Goal: Communication & Community: Answer question/provide support

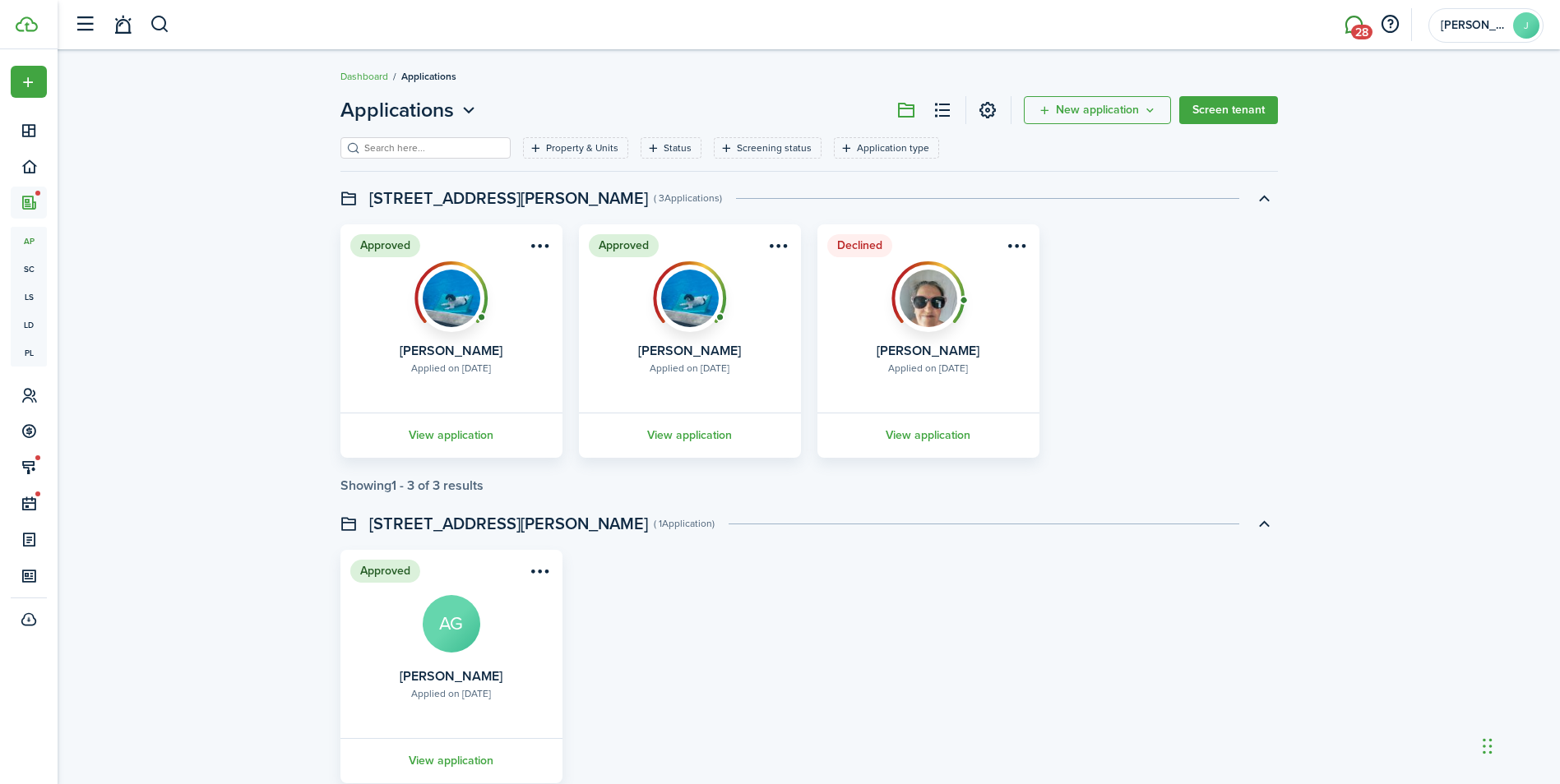
click at [1362, 25] on span "28" at bounding box center [1361, 32] width 21 height 15
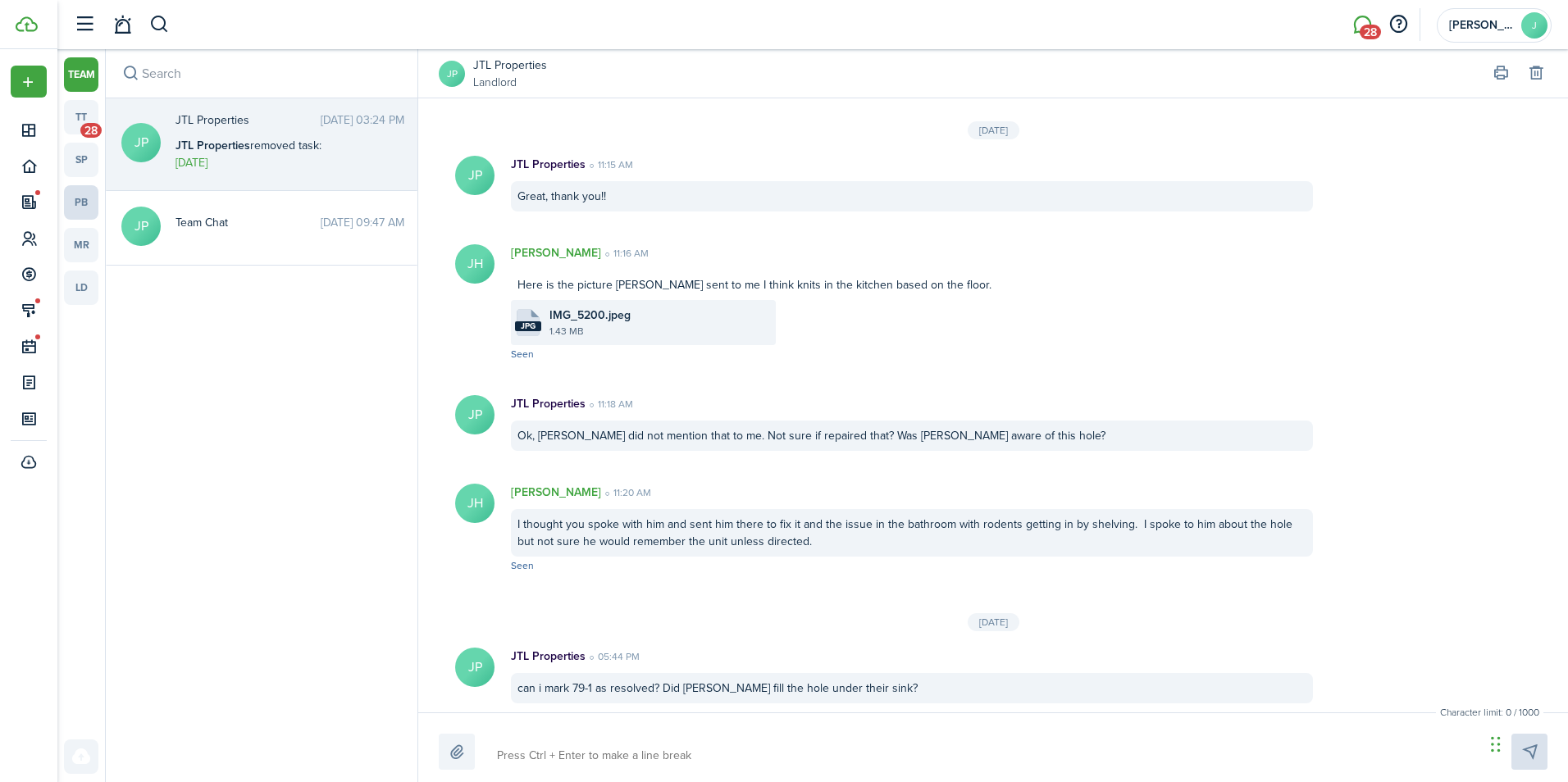
scroll to position [2194, 0]
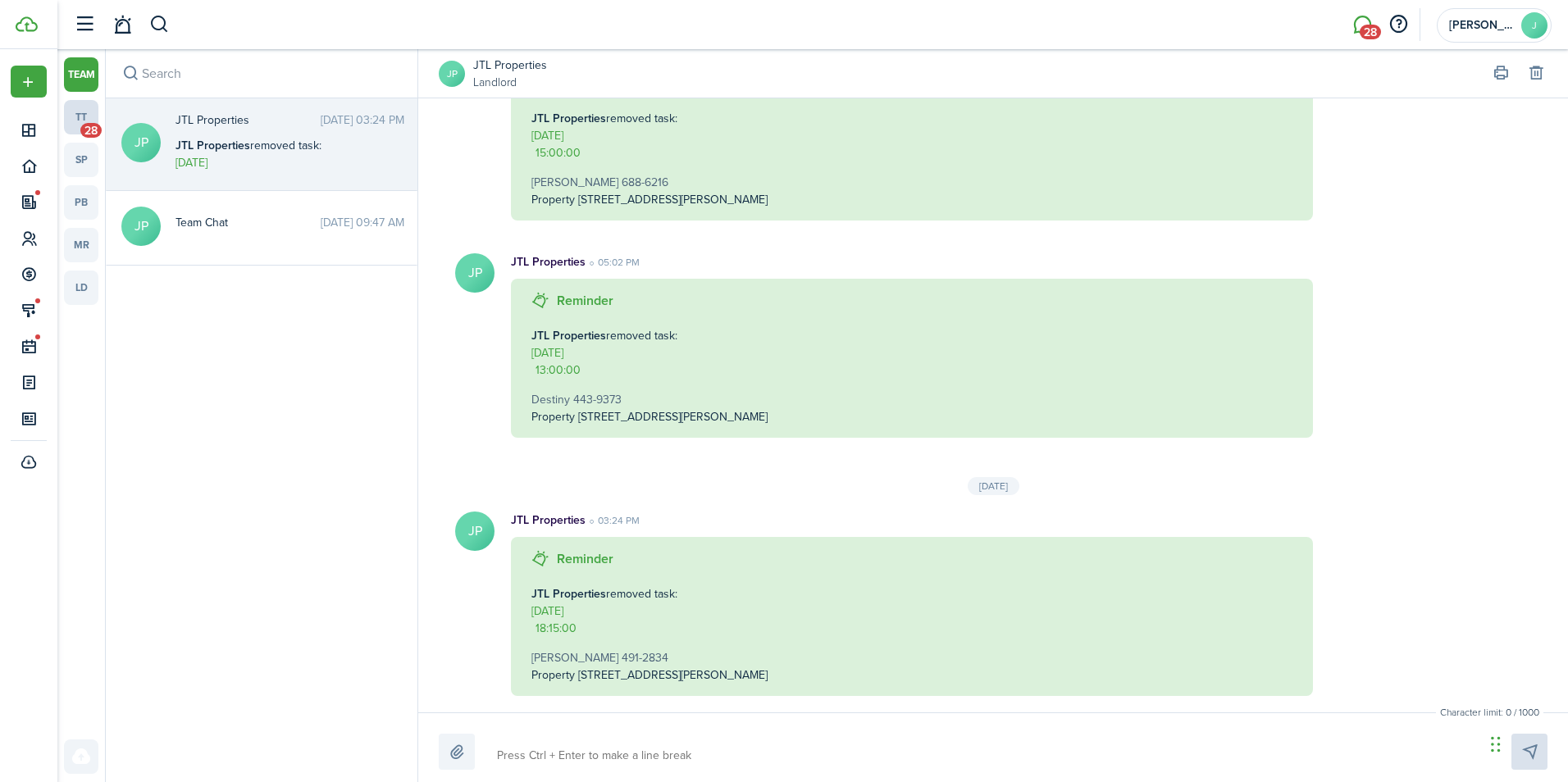
click at [86, 128] on span "28" at bounding box center [91, 131] width 21 height 15
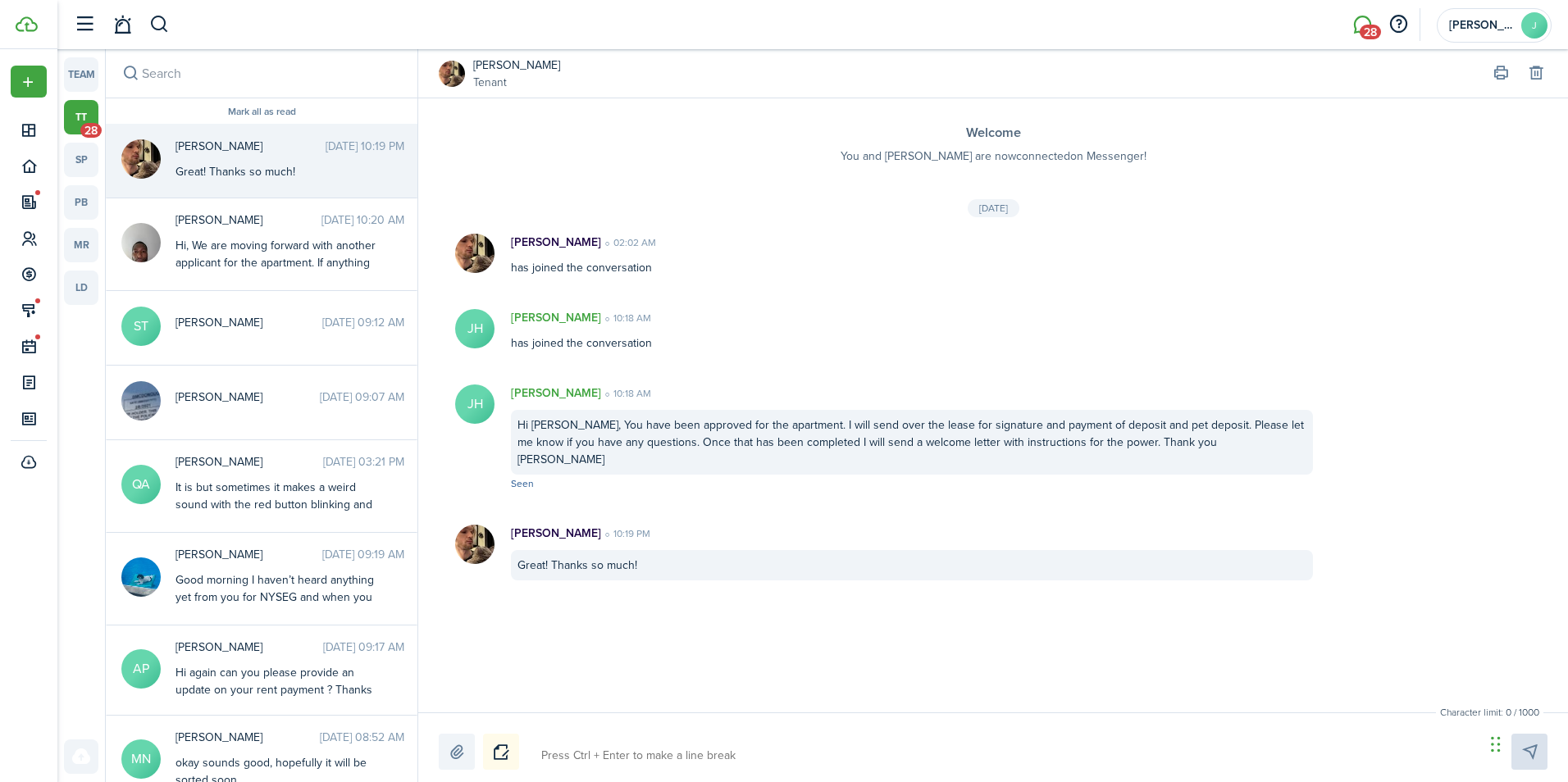
click at [582, 745] on textarea at bounding box center [1007, 755] width 943 height 27
type textarea "I"
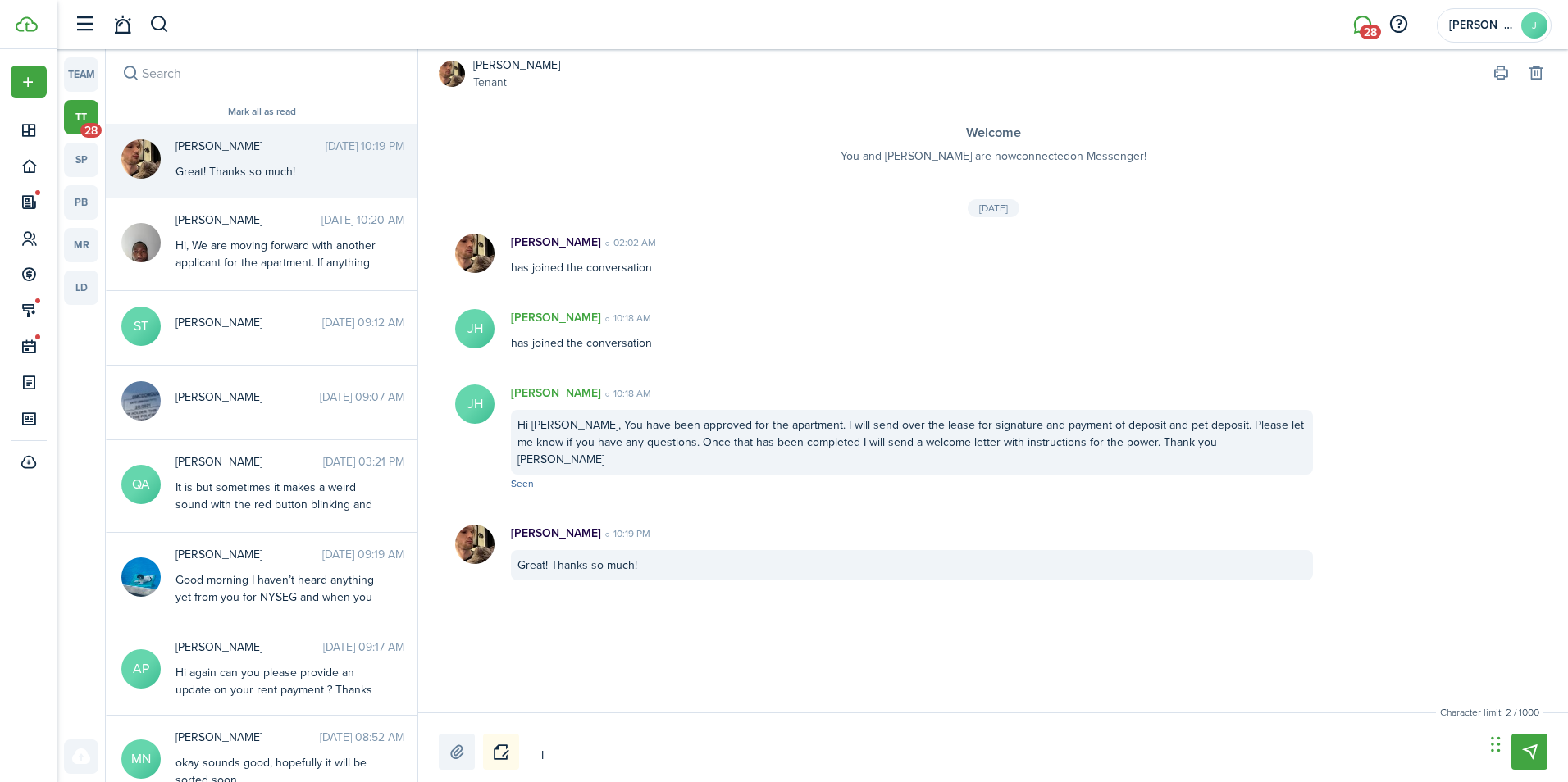
type textarea "I s"
type textarea "I se"
type textarea "I sen"
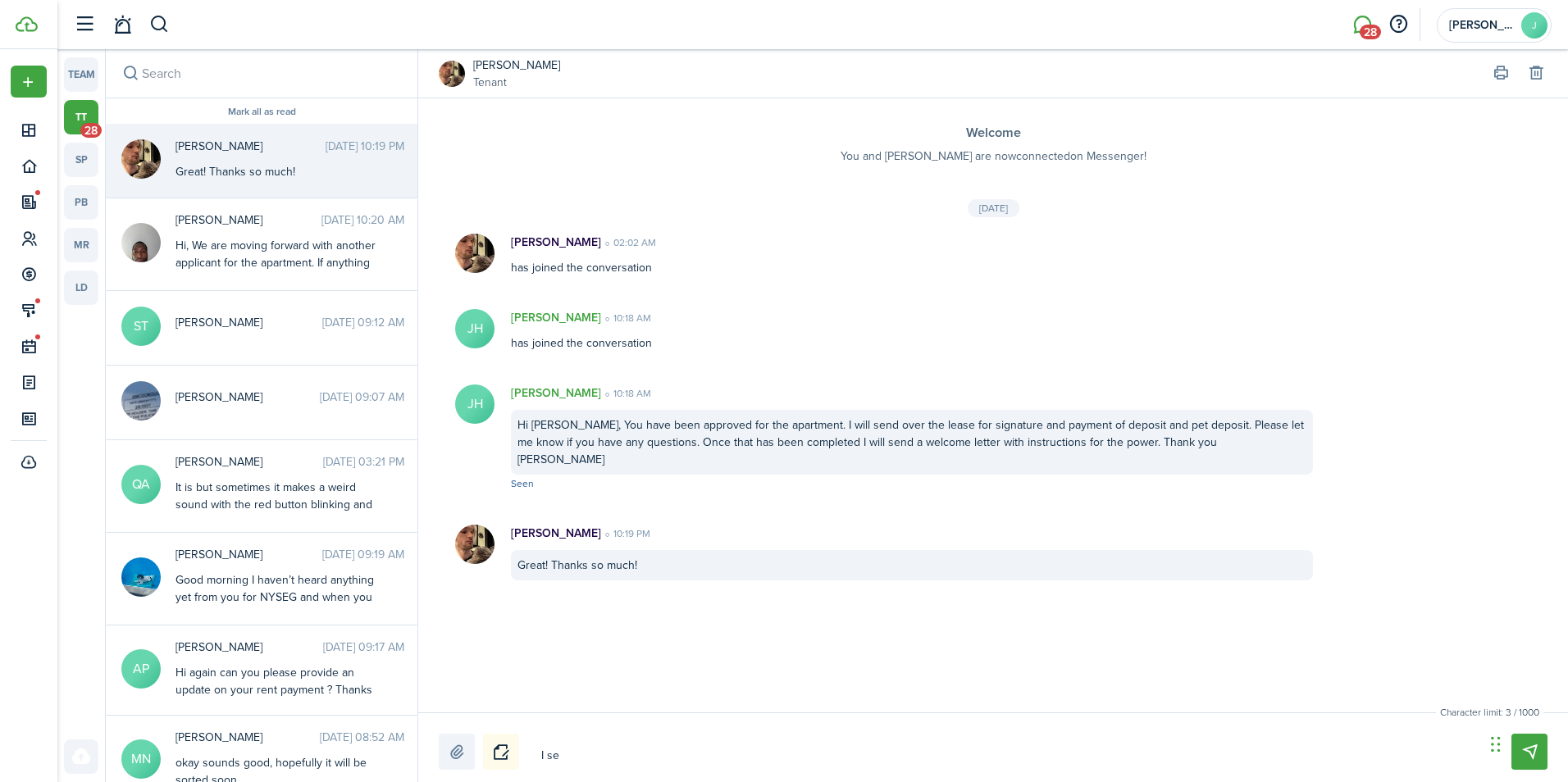
type textarea "I sen"
type textarea "I sent"
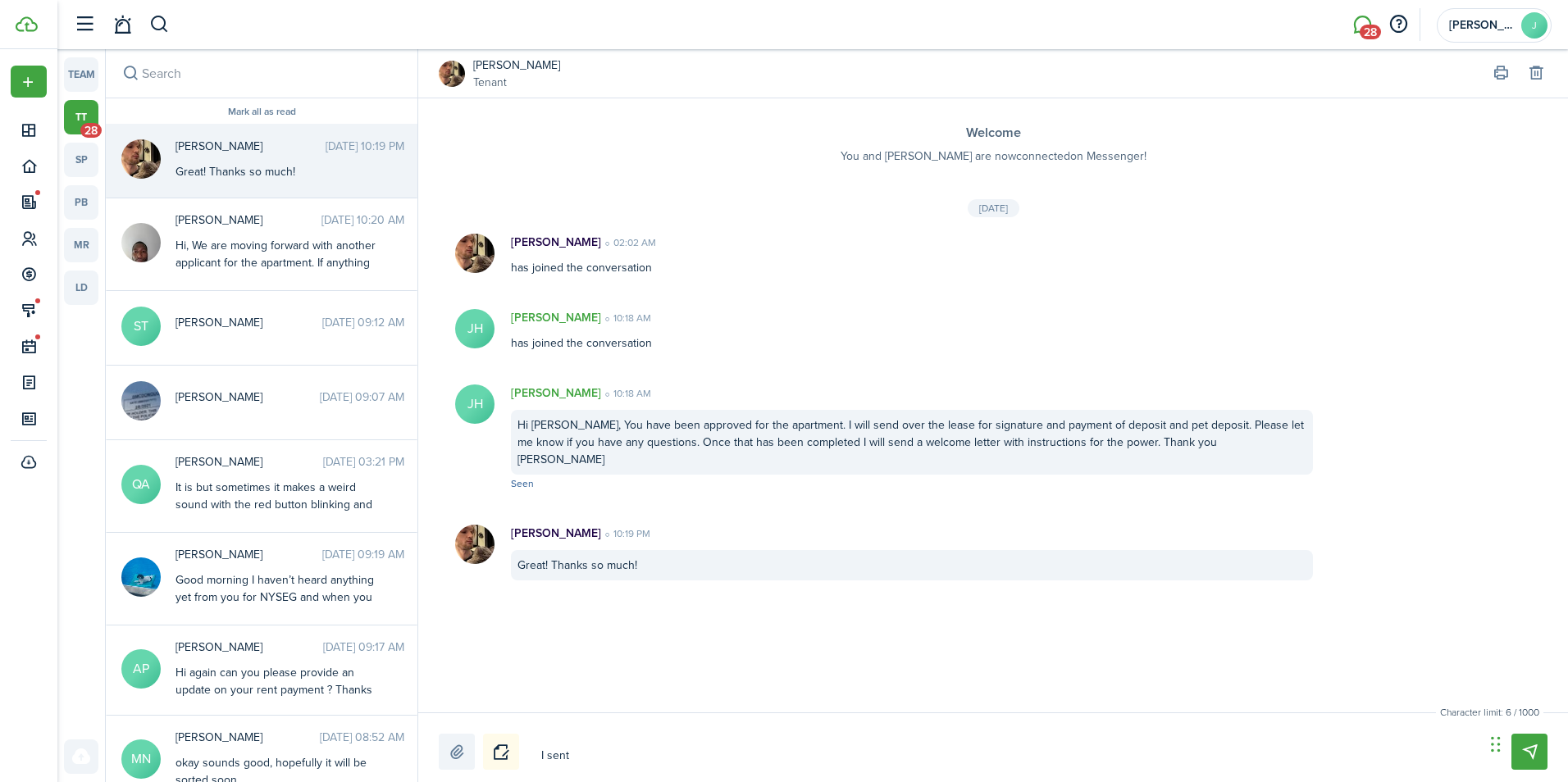
type textarea "I sent t"
type textarea "I sent th"
type textarea "I sent the"
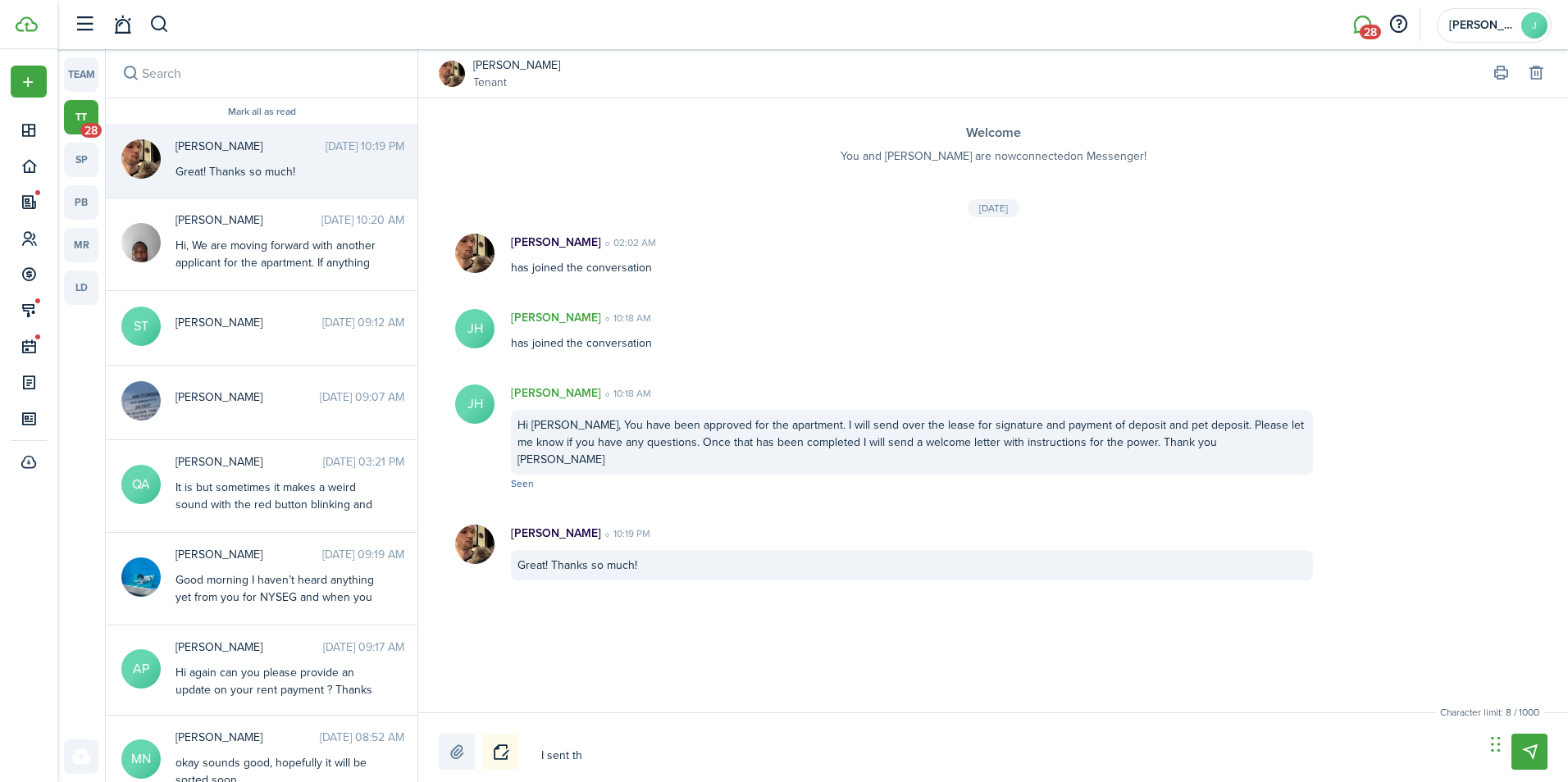
type textarea "I sent the"
type textarea "I sent the l"
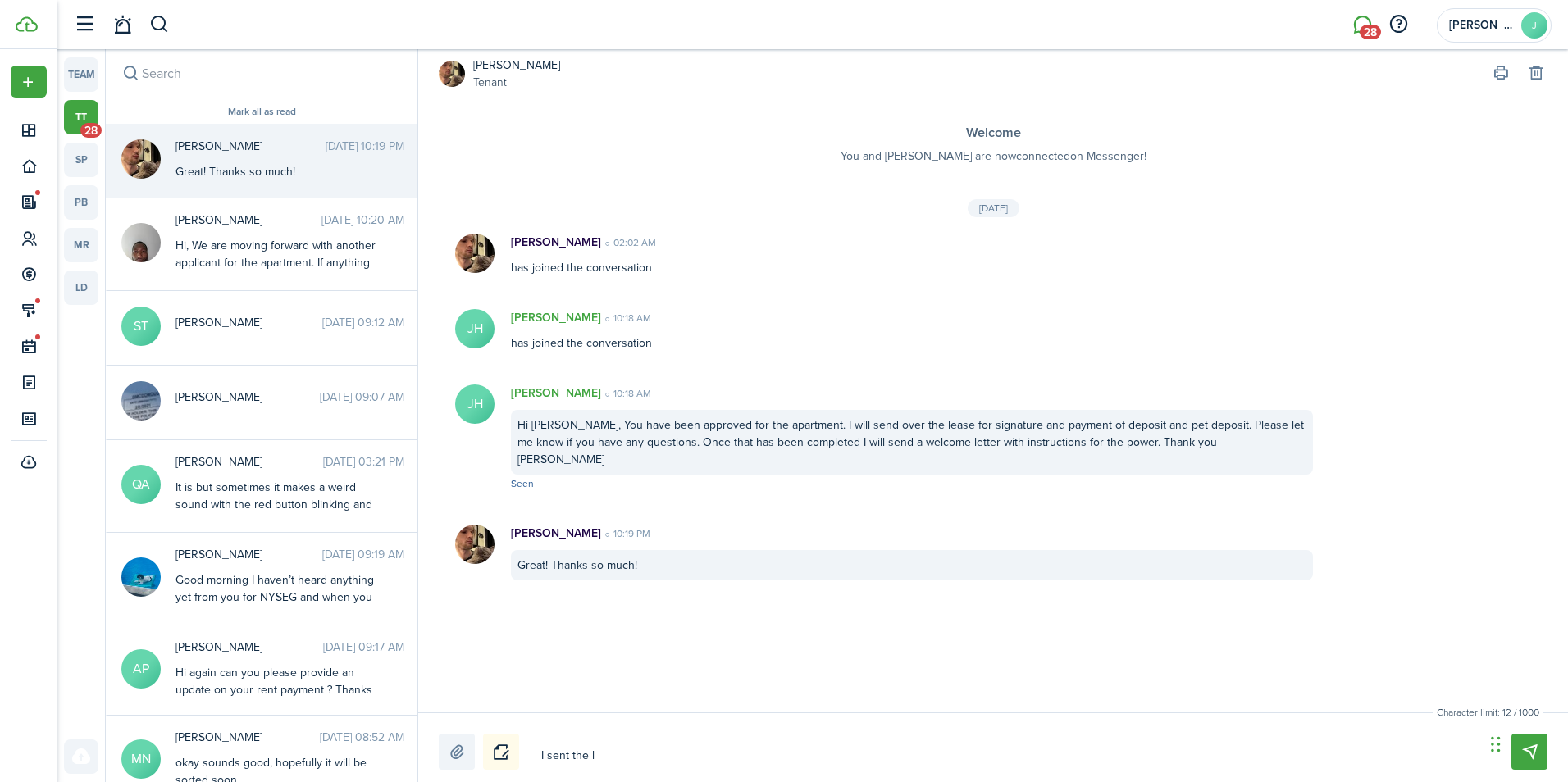
type textarea "I sent the le"
type textarea "I sent the lea"
type textarea "I sent the leas"
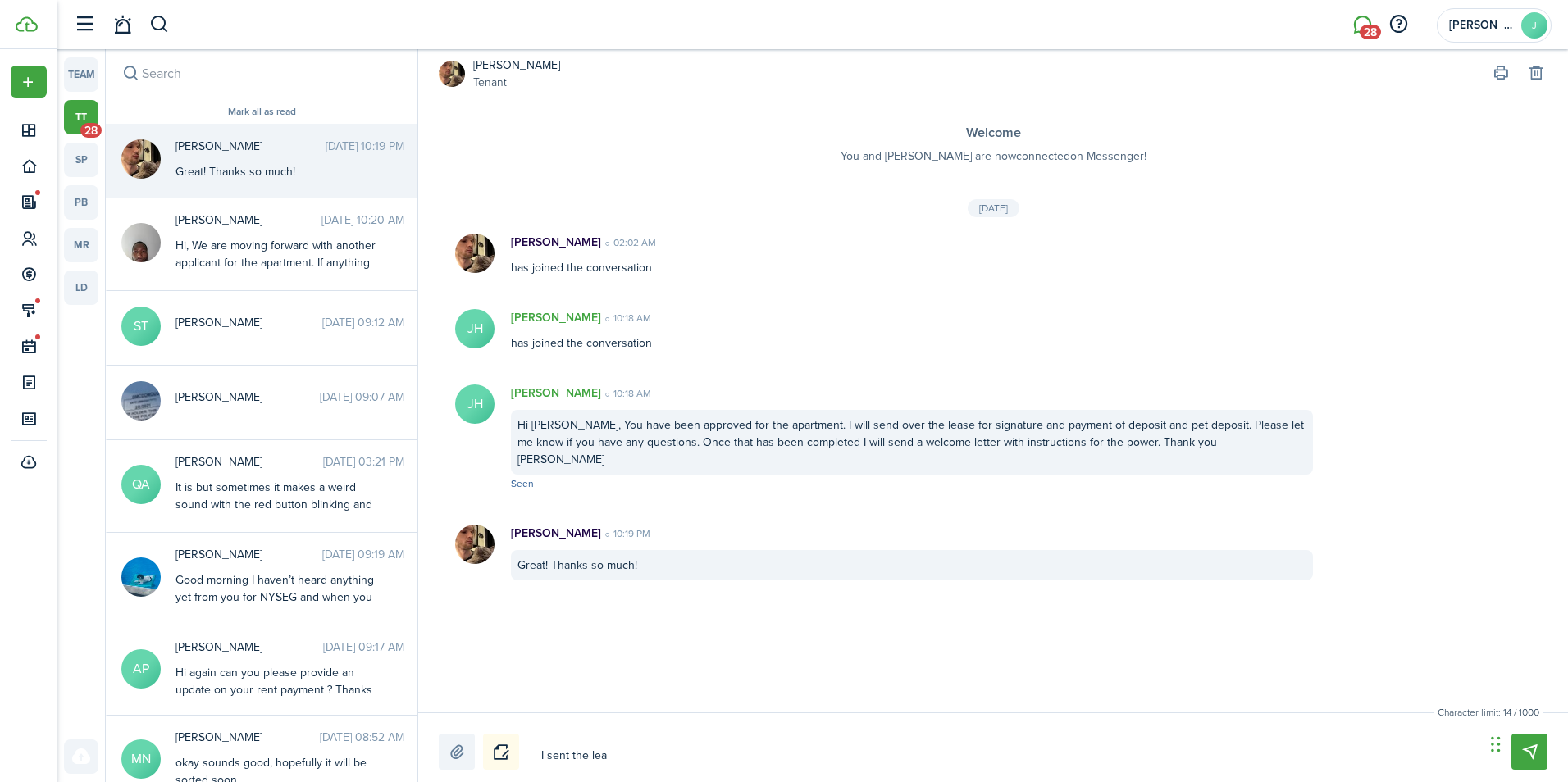
type textarea "I sent the leas"
type textarea "I sent the lease"
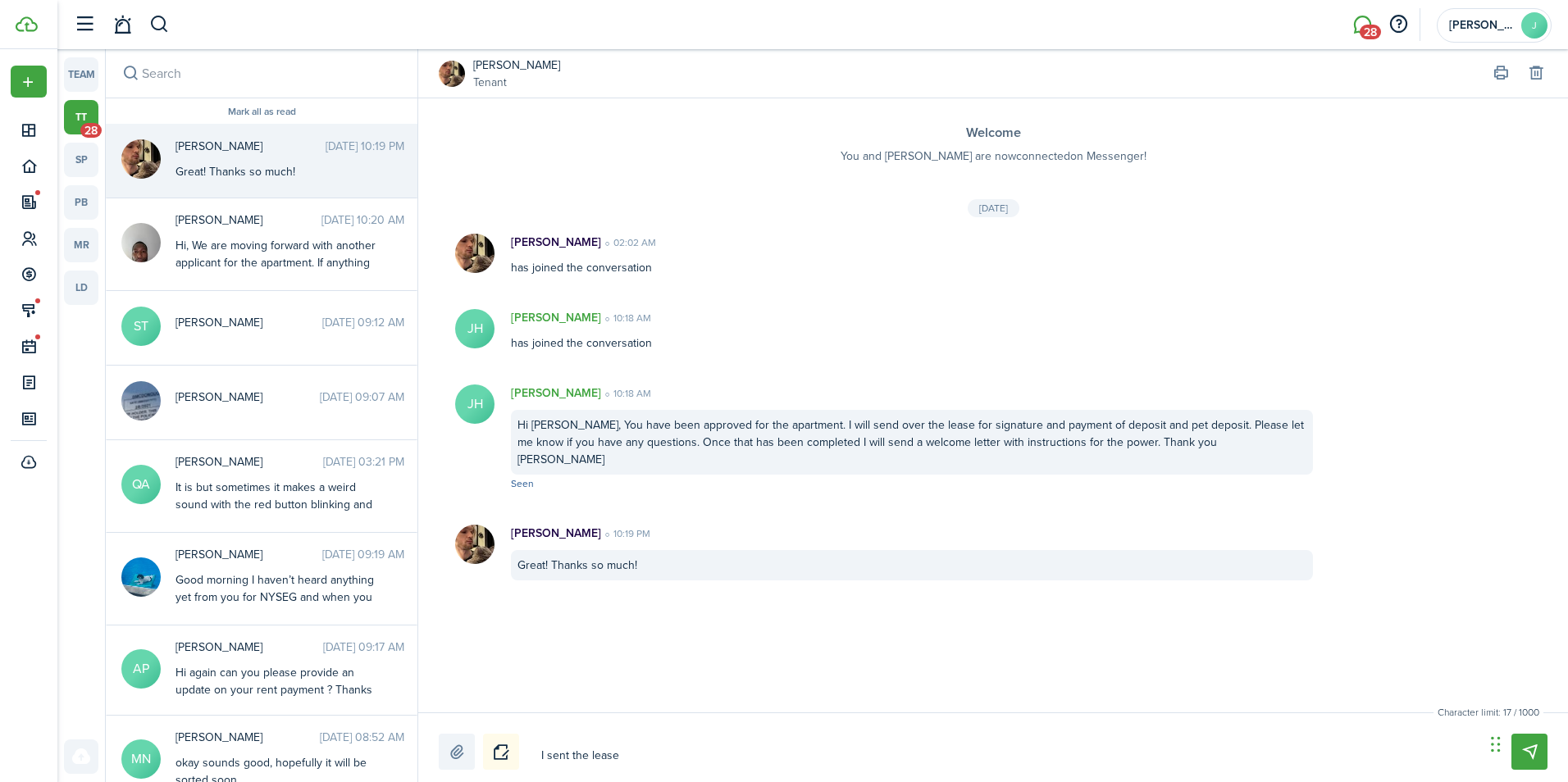
type textarea "I sent the lease f"
type textarea "I sent the lease fo"
type textarea "I sent the lease for"
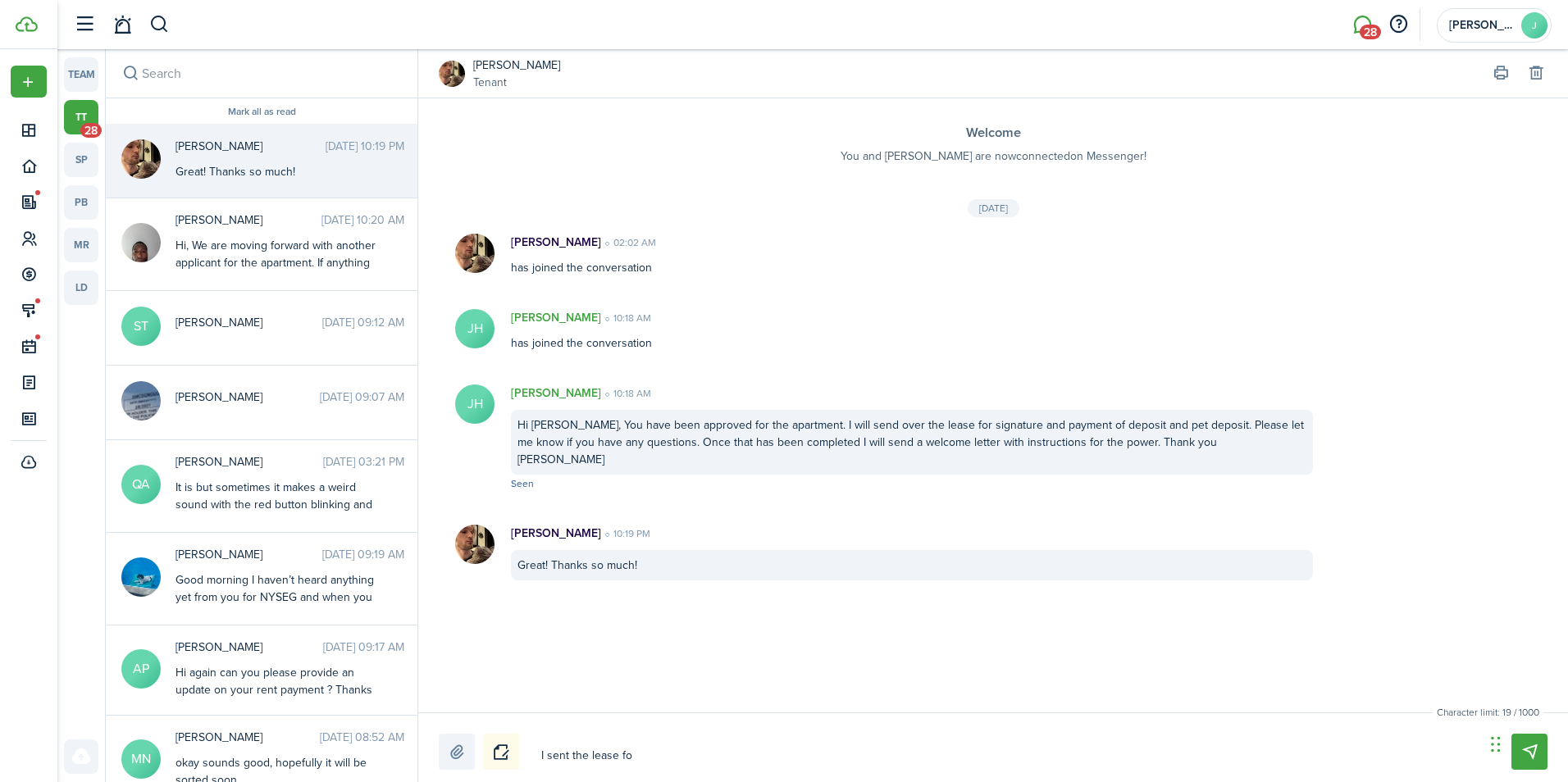
type textarea "I sent the lease for"
type textarea "I sent the lease for y"
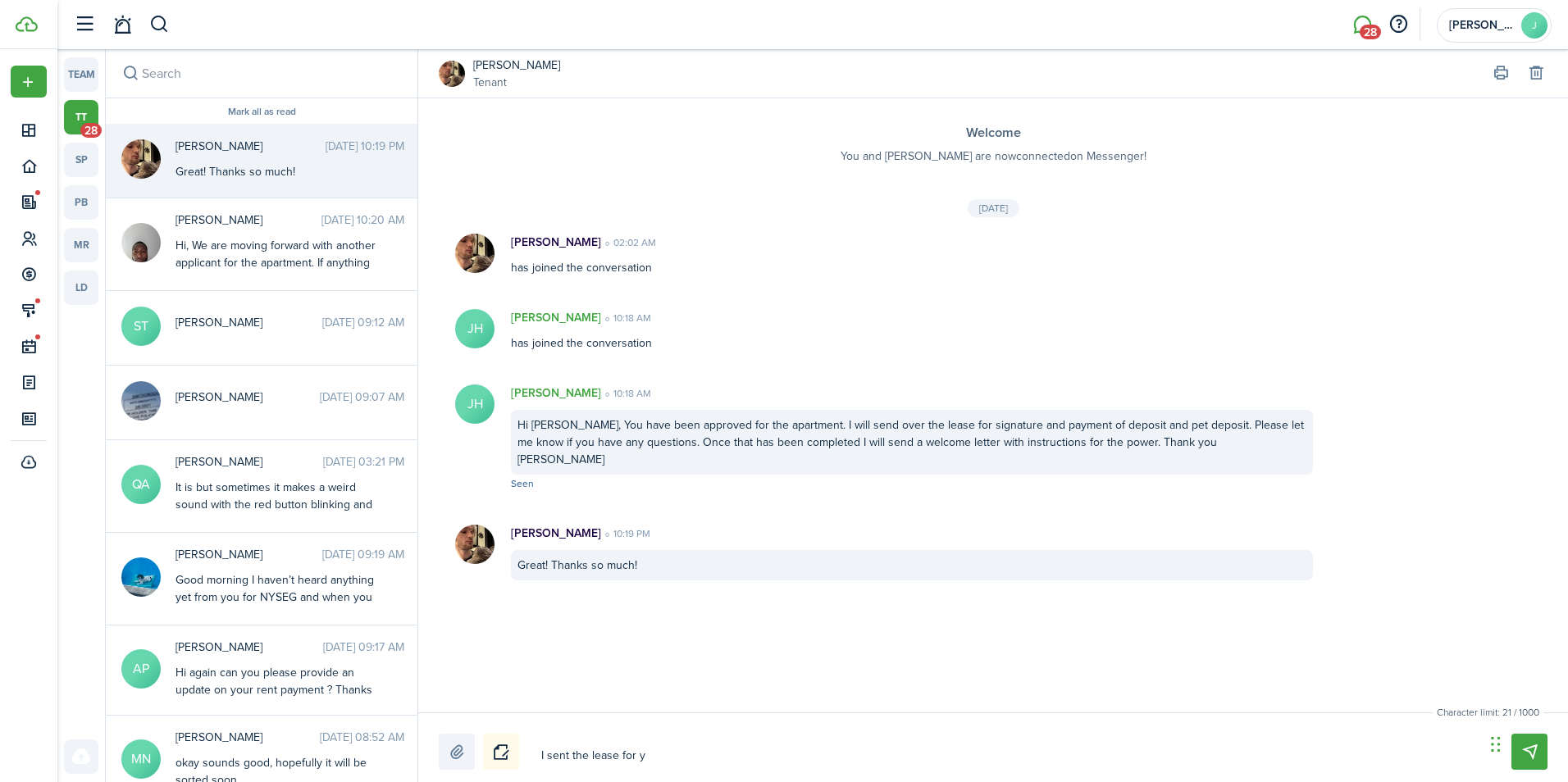
type textarea "I sent the lease for yo"
type textarea "I sent the lease for you"
type textarea "I sent the lease for your"
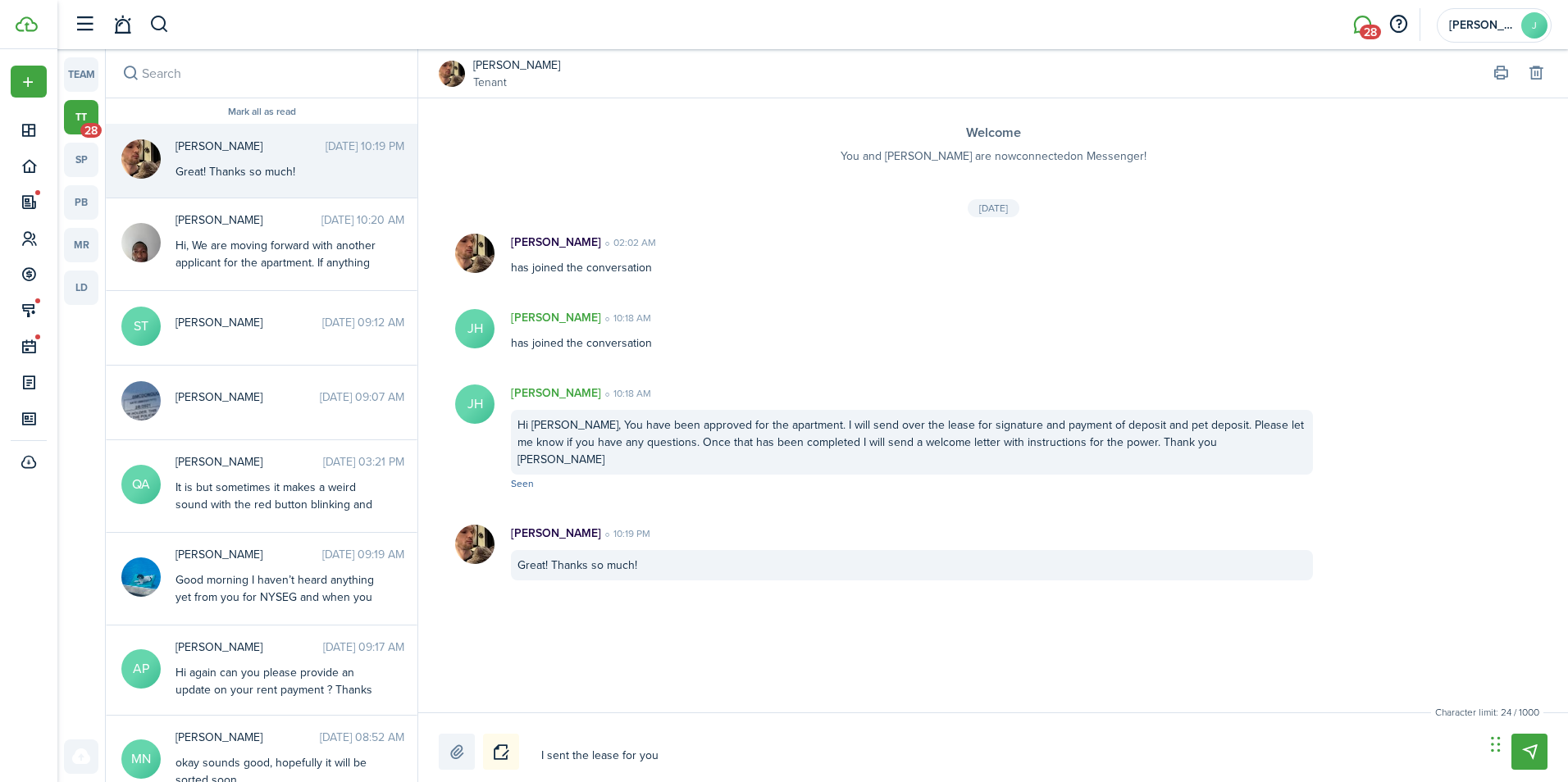
type textarea "I sent the lease for your"
type textarea "I sent the lease for your r"
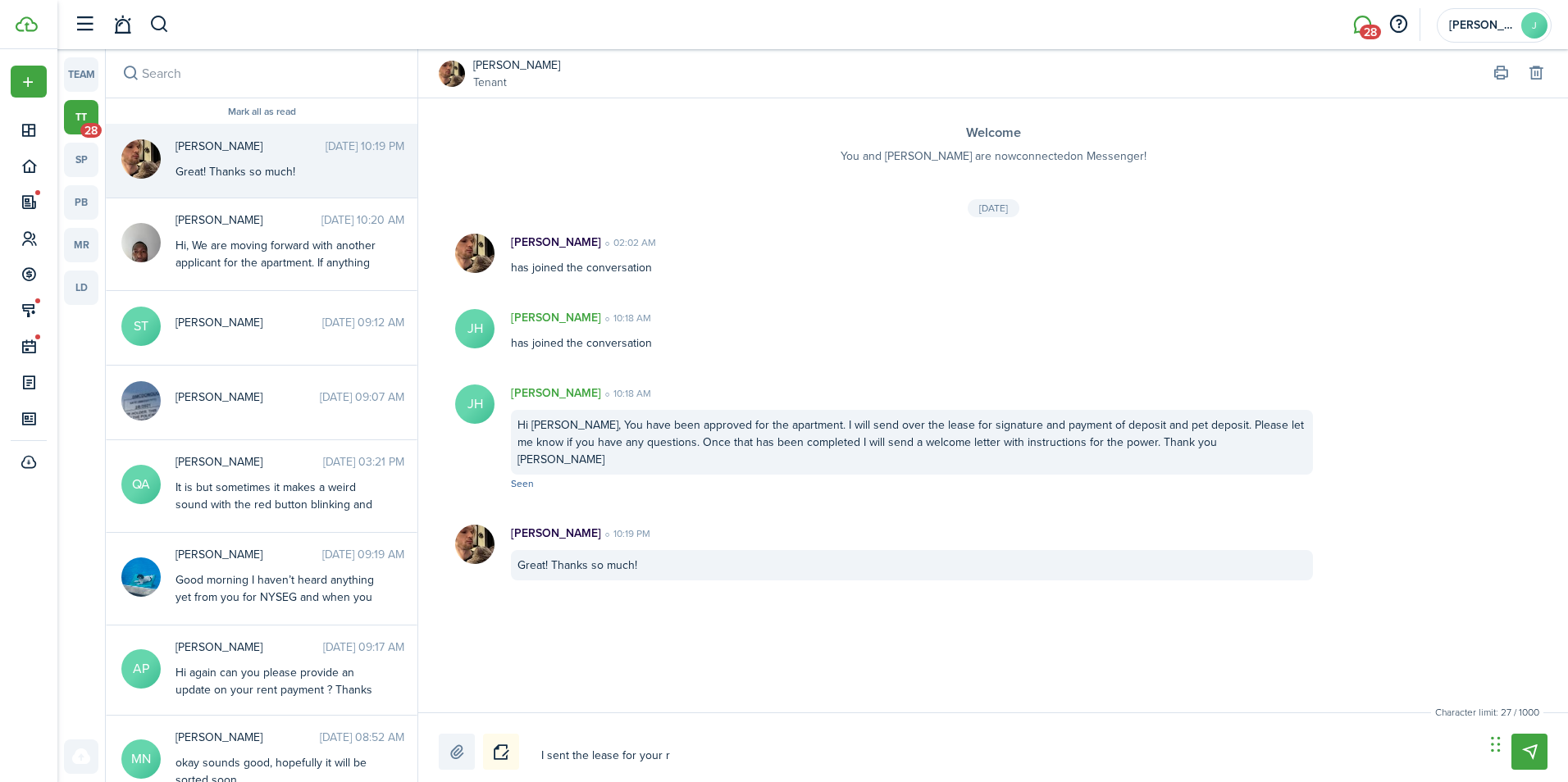
type textarea "I sent the lease for your re"
type textarea "I sent the lease for your rev"
type textarea "I sent the lease for your revi"
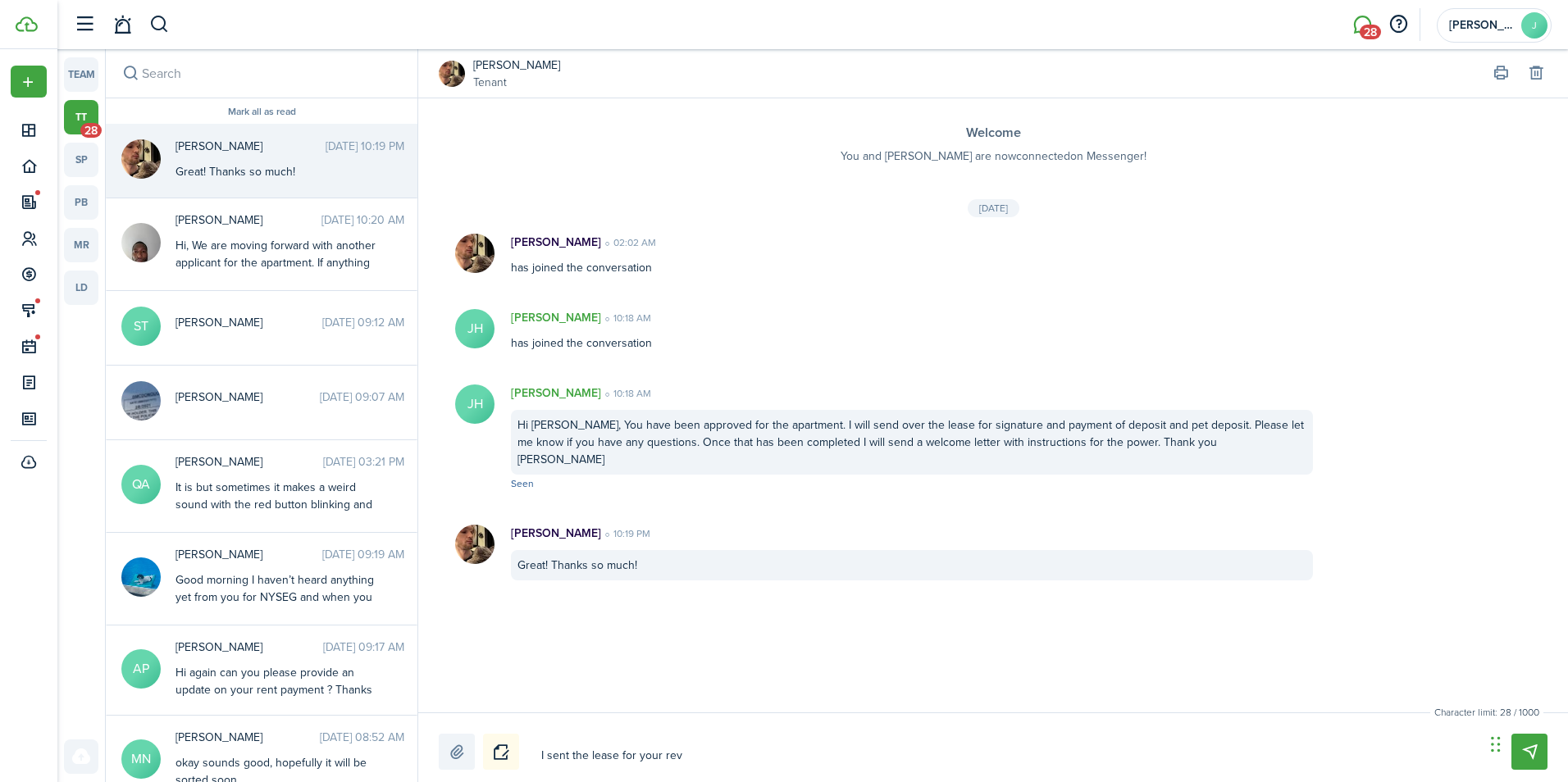
type textarea "I sent the lease for your revi"
type textarea "I sent the lease for your revie"
type textarea "I sent the lease for your review"
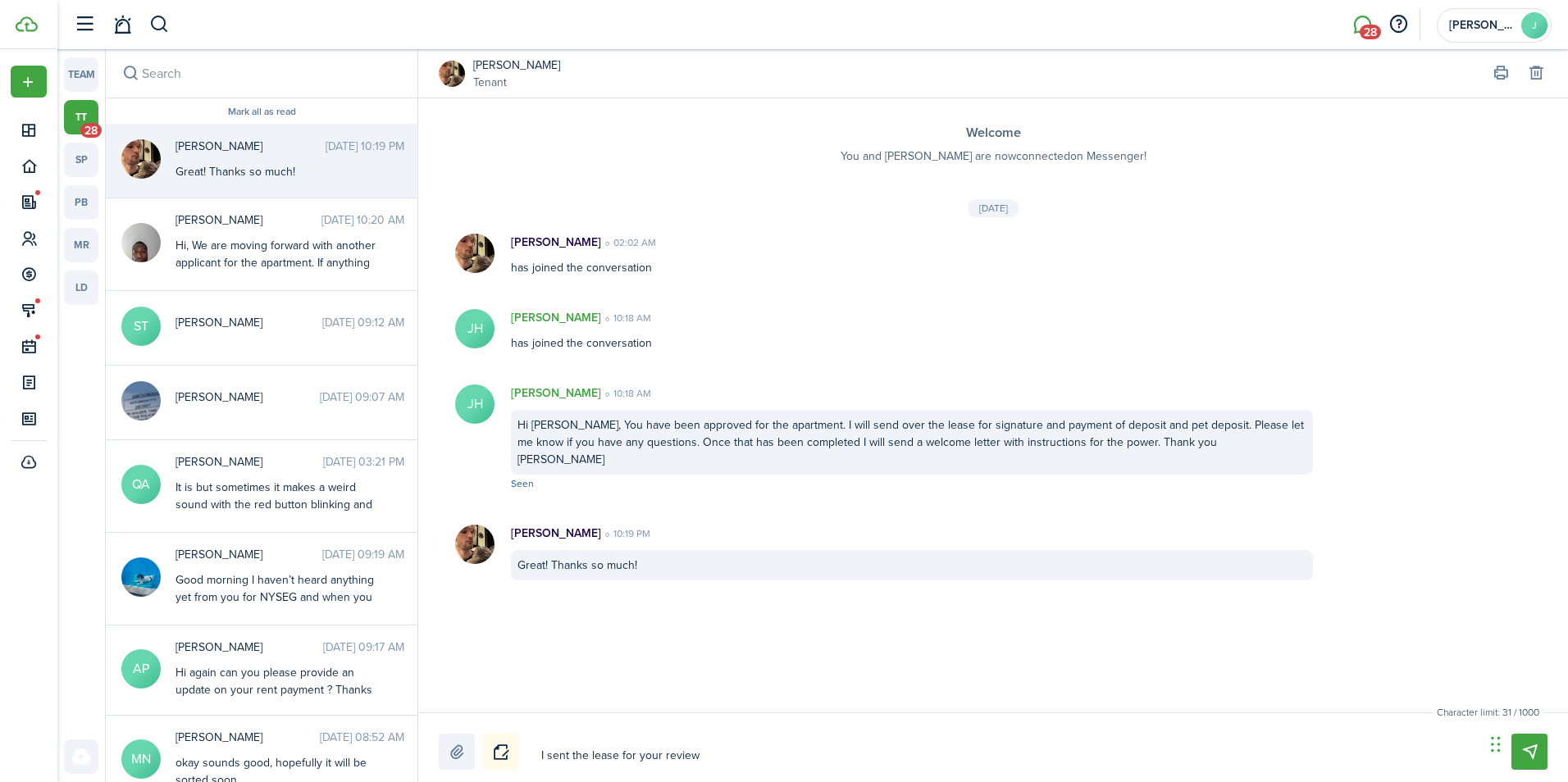
type textarea "I sent the lease for your review"
type textarea "I sent the lease for your review a"
type textarea "I sent the lease for your review an"
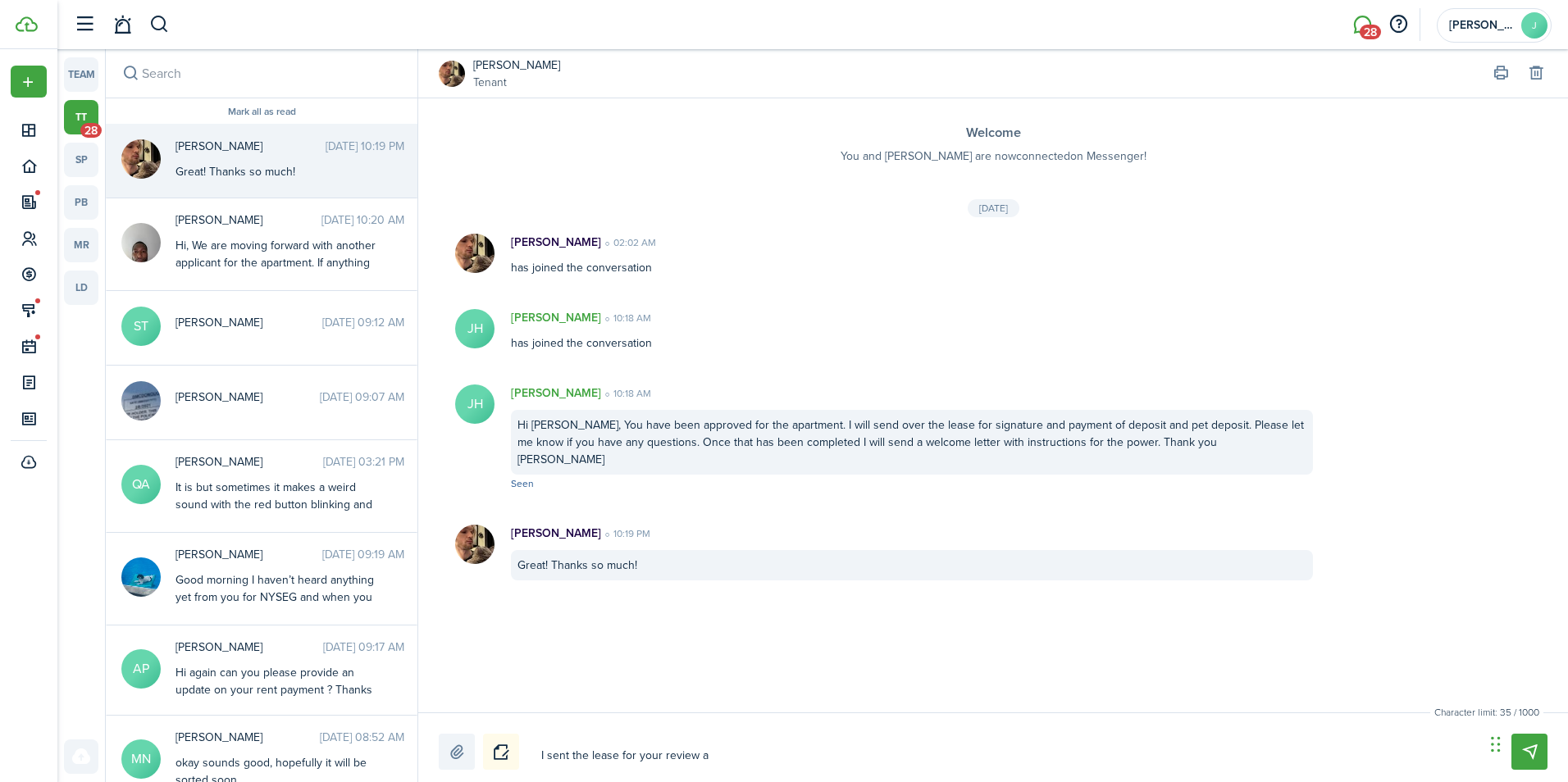
type textarea "I sent the lease for your review an"
type textarea "I sent the lease for your review and"
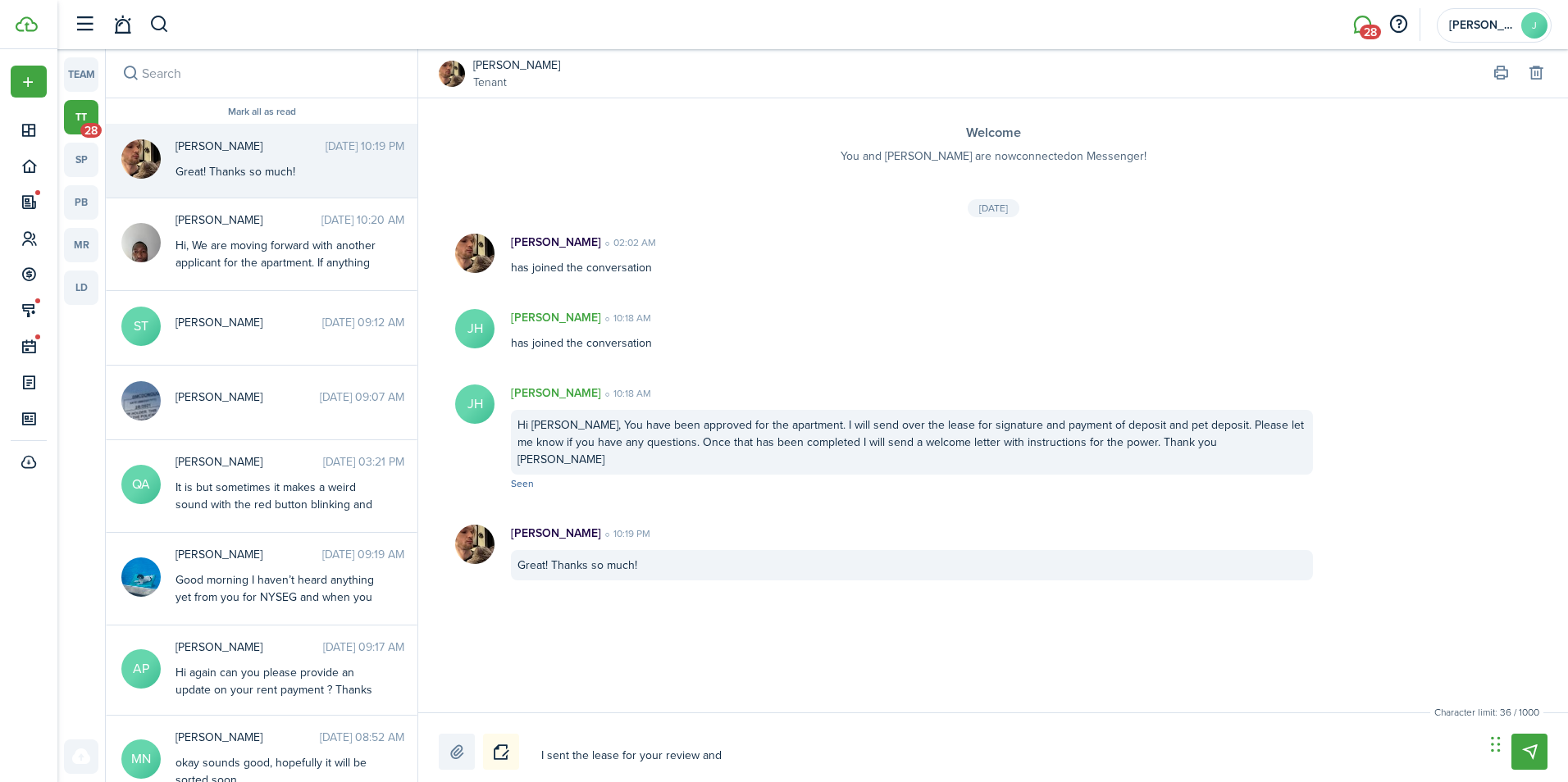
type textarea "I sent the lease for your review and s"
type textarea "I sent the lease for your review and si"
type textarea "I sent the lease for your review and sig"
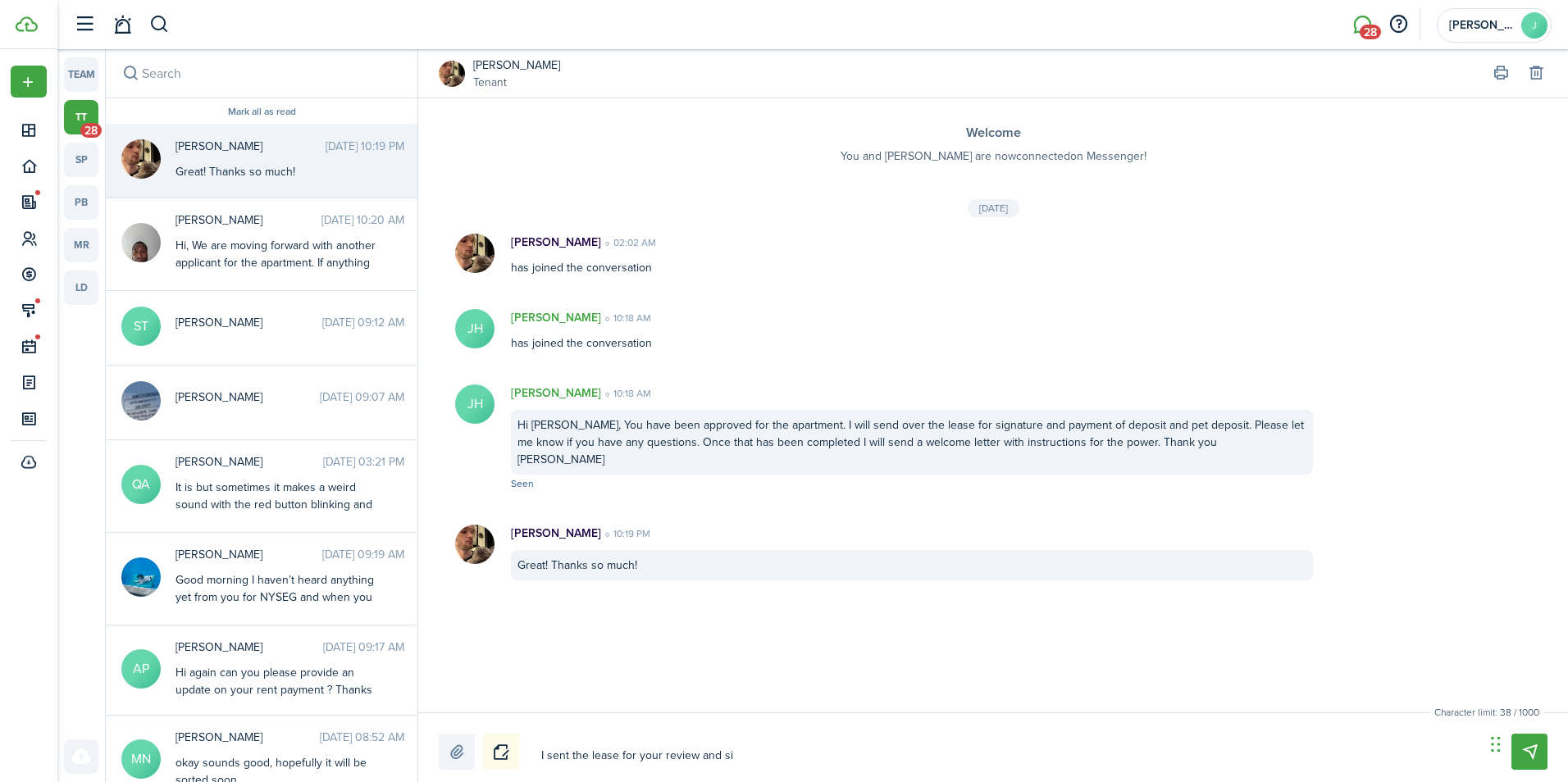
type textarea "I sent the lease for your review and sig"
type textarea "I sent the lease for your review and sign"
type textarea "I sent the lease for your review and signa"
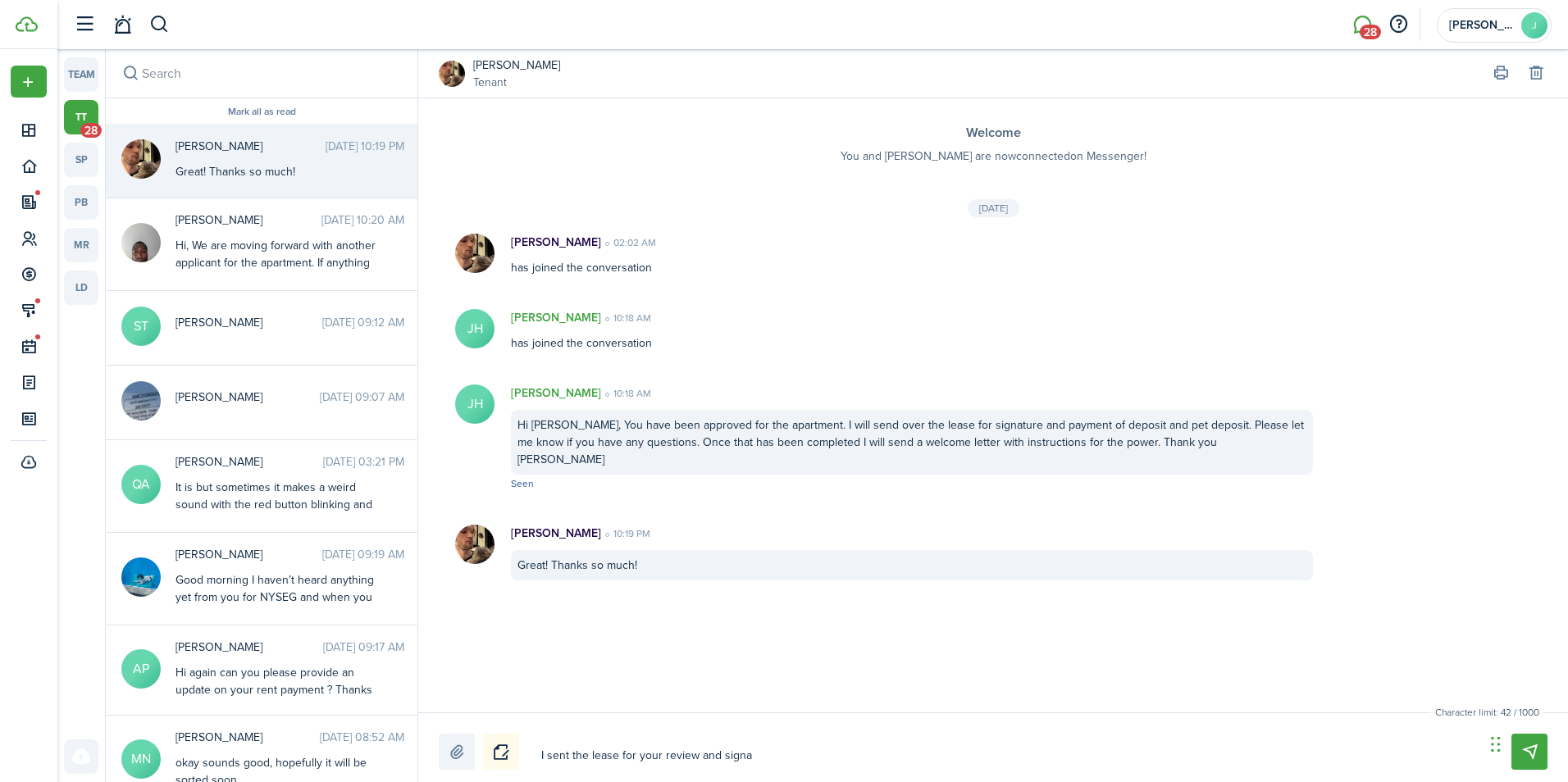
type textarea "I sent the lease for your review and signat"
type textarea "I sent the lease for your review and signatu"
type textarea "I sent the lease for your review and signatur"
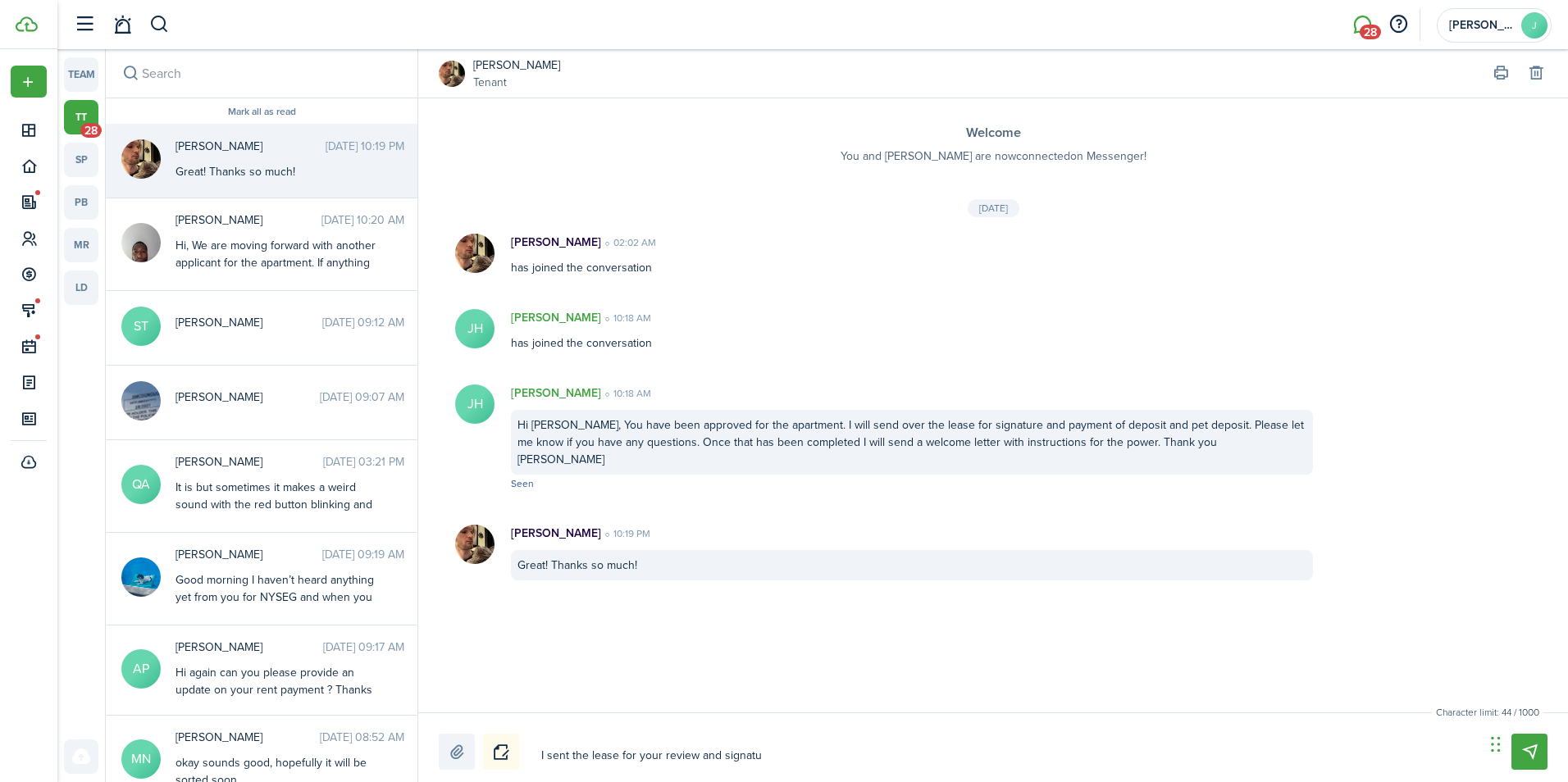
type textarea "I sent the lease for your review and signatur"
type textarea "I sent the lease for your review and signature"
type textarea "I sent the lease for your review and signature."
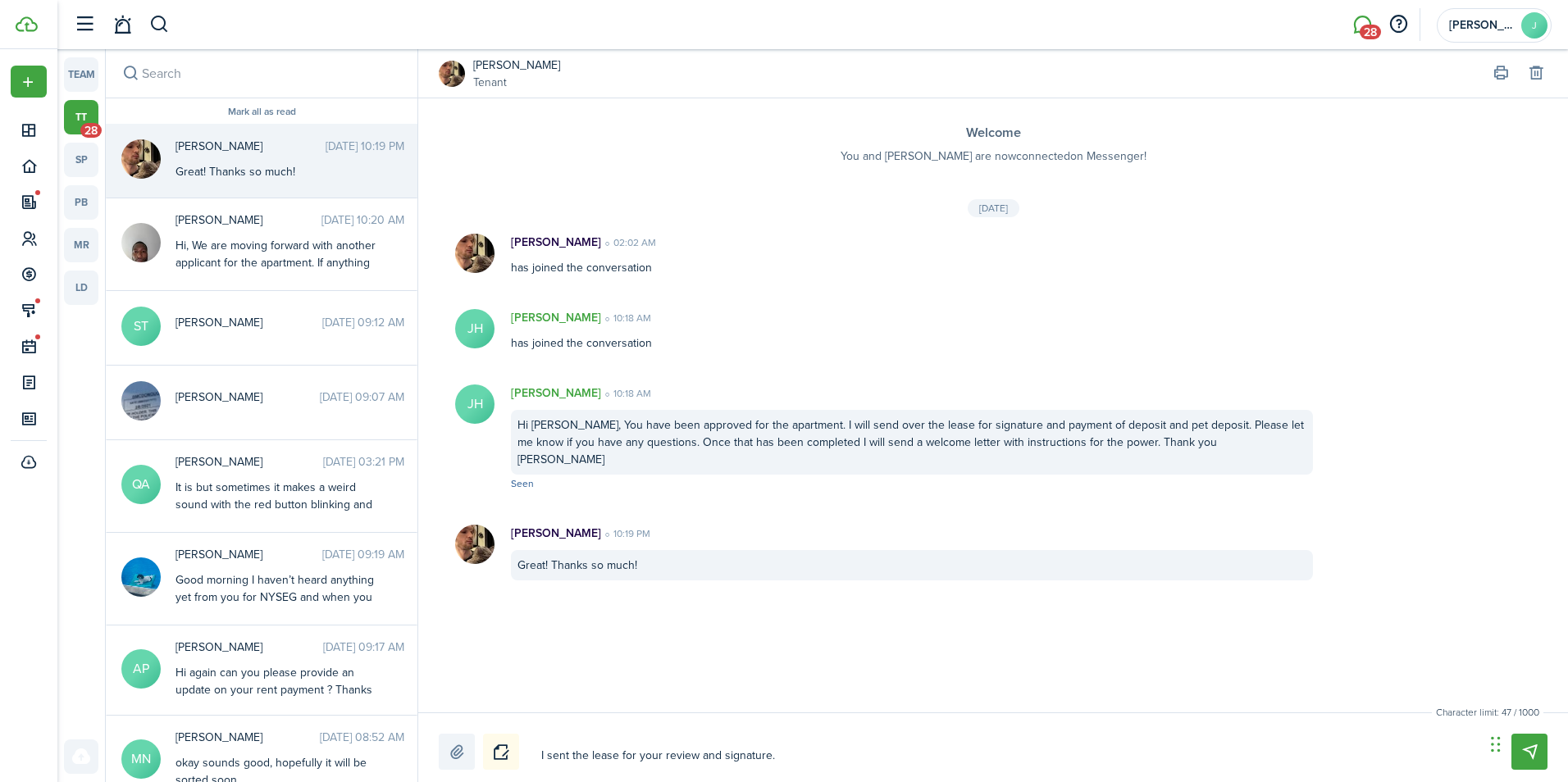
type textarea "I sent the lease for your review and signature."
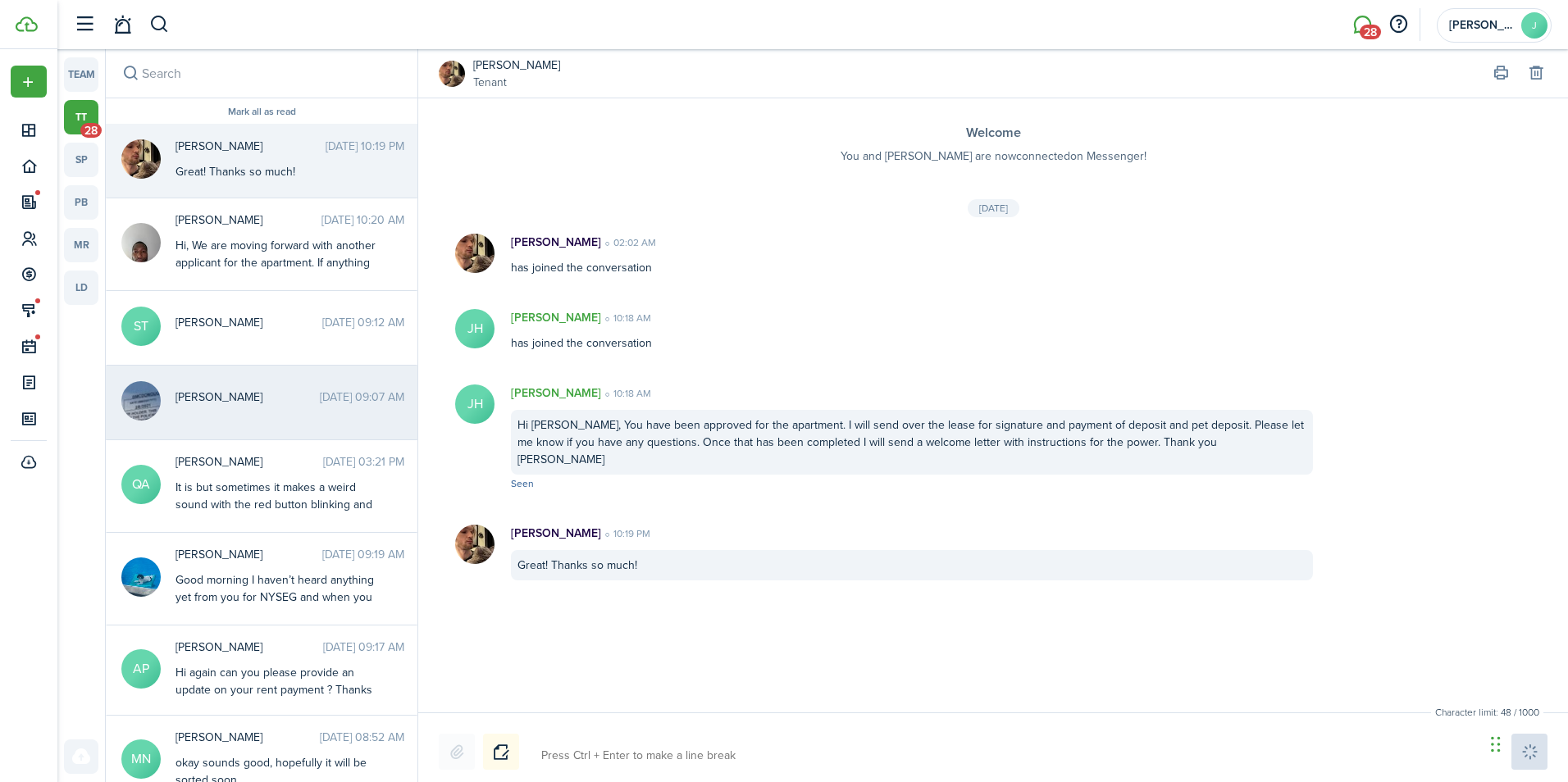
scroll to position [14, 0]
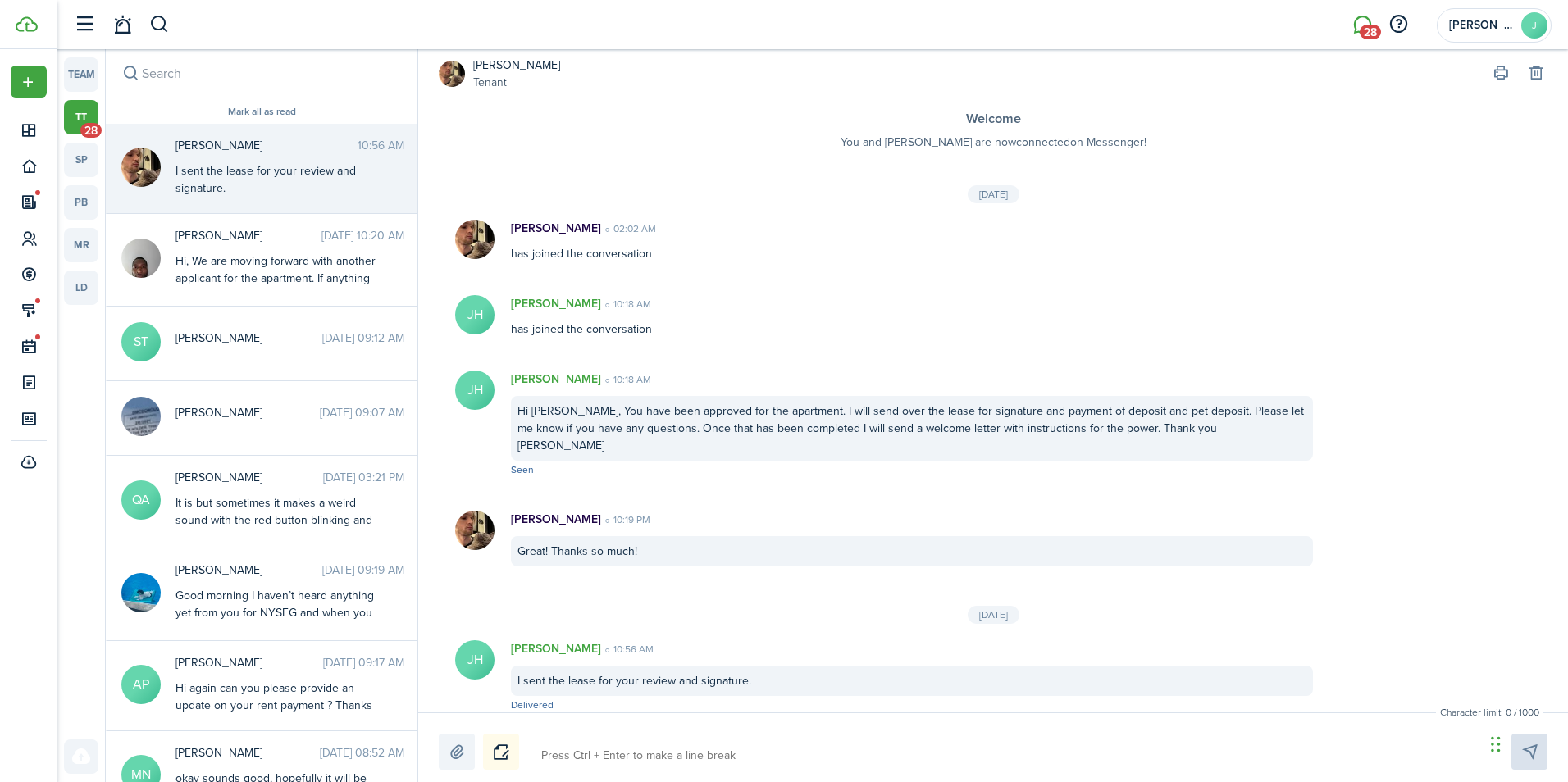
click at [1368, 27] on li "28" at bounding box center [1362, 25] width 38 height 42
click at [75, 124] on link "tt 28" at bounding box center [81, 117] width 35 height 35
